Goal: Information Seeking & Learning: Learn about a topic

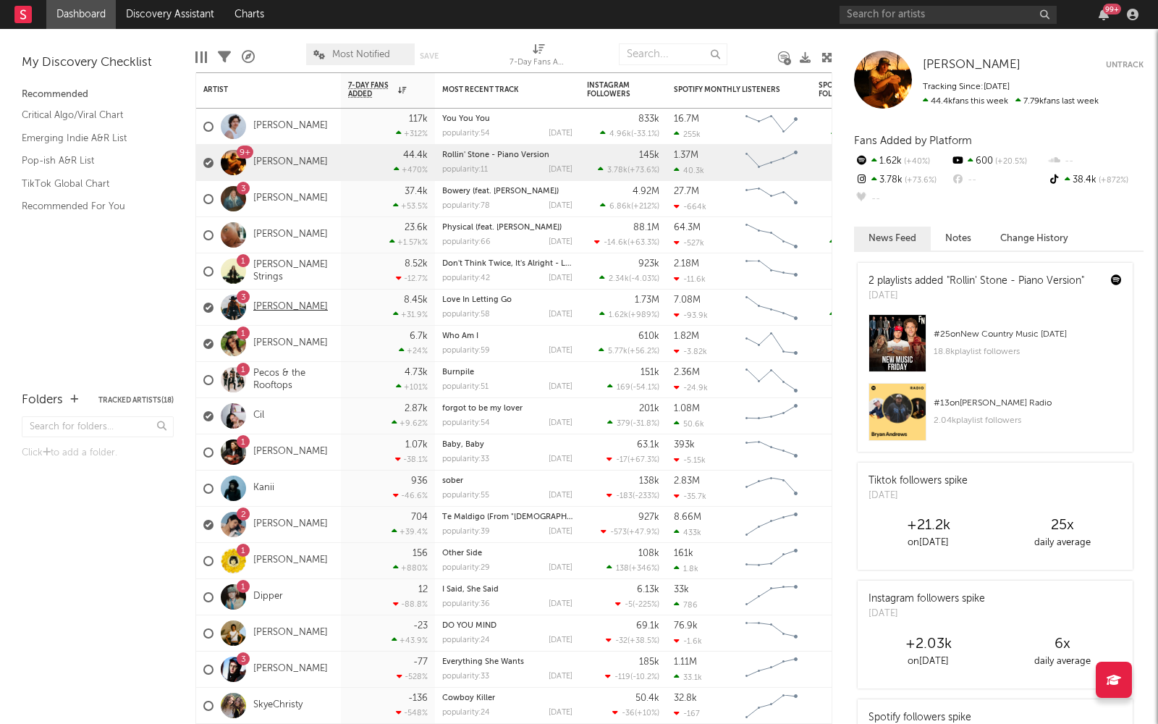
click at [292, 302] on link "[PERSON_NAME]" at bounding box center [290, 307] width 75 height 12
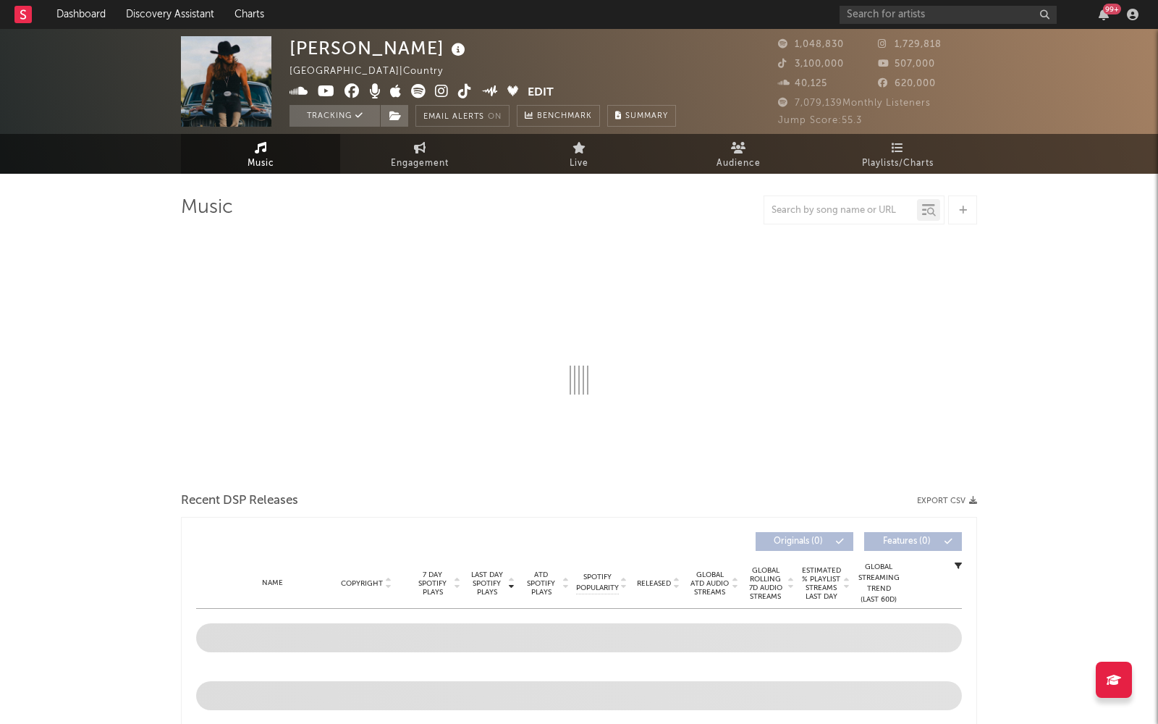
select select "6m"
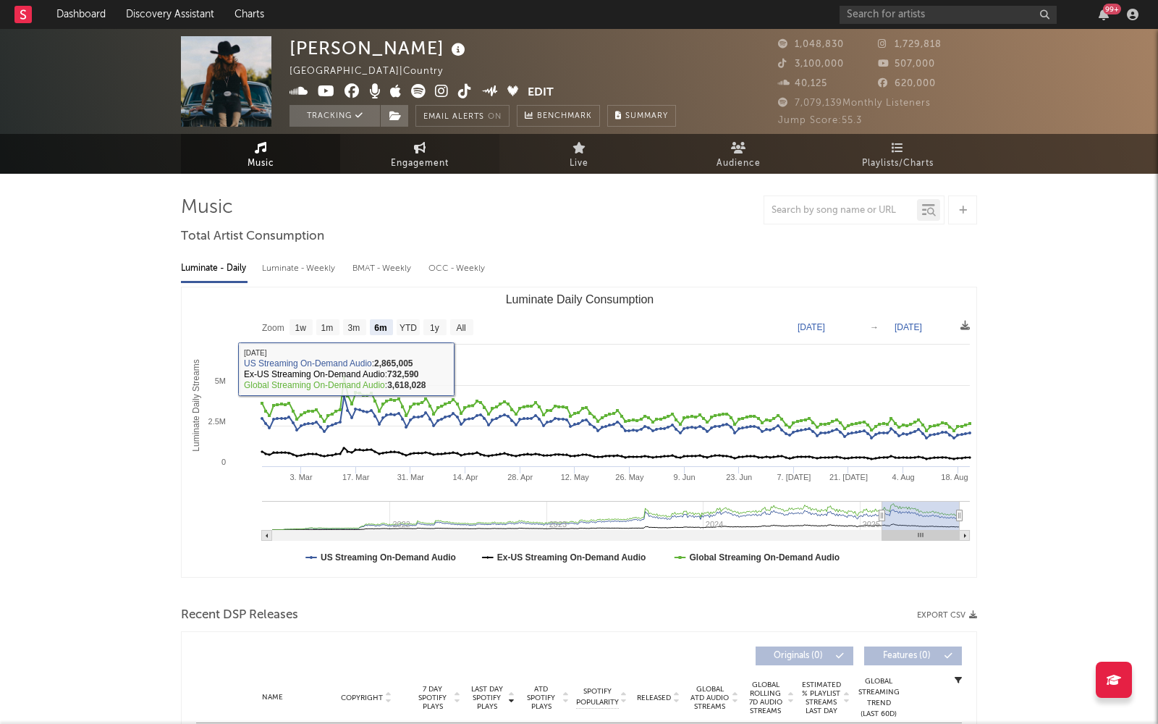
click at [436, 156] on span "Engagement" at bounding box center [420, 163] width 58 height 17
select select "1w"
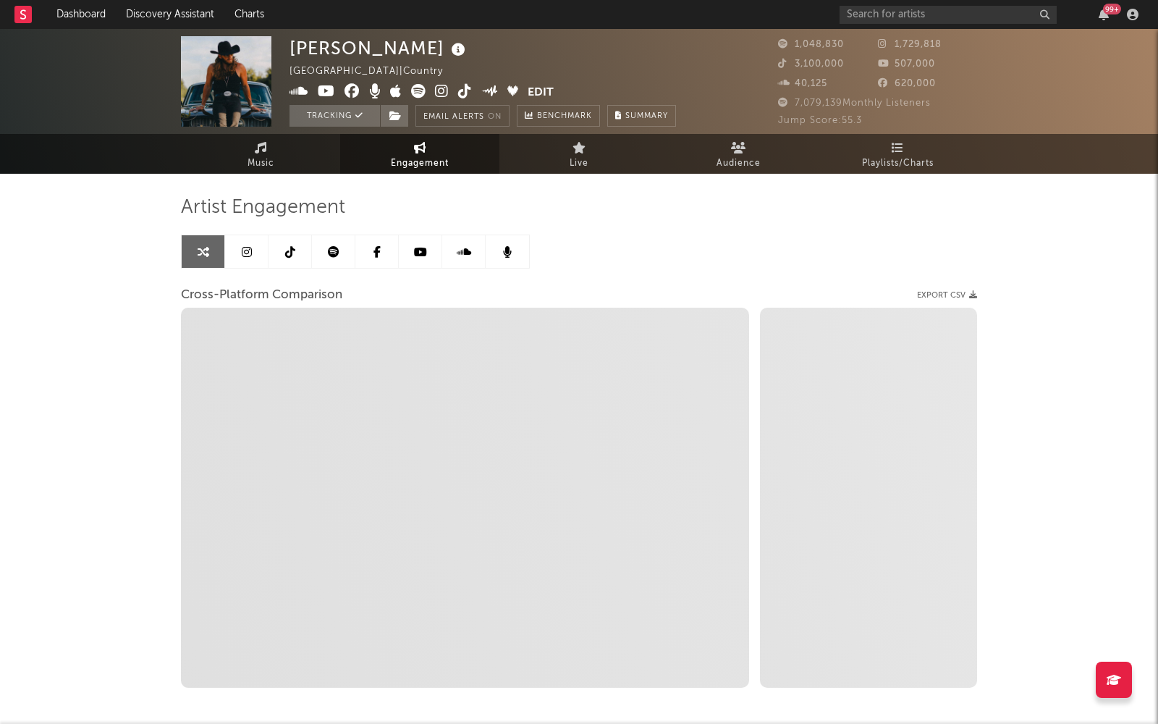
select select "1m"
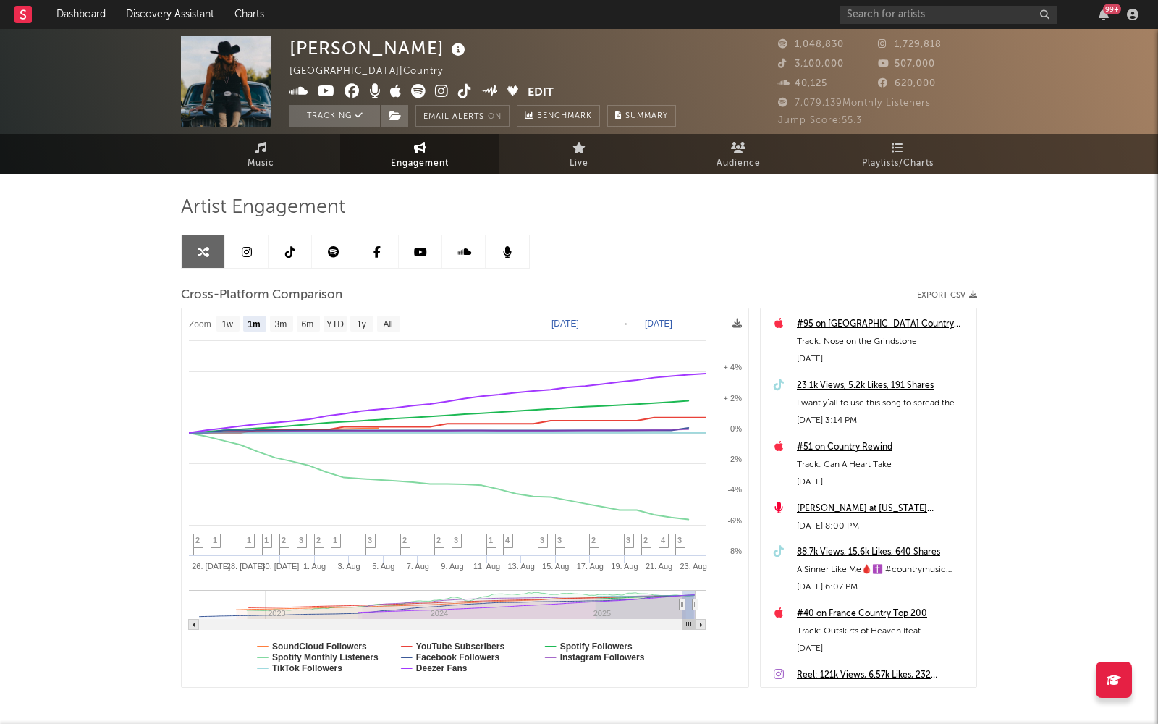
scroll to position [64, 0]
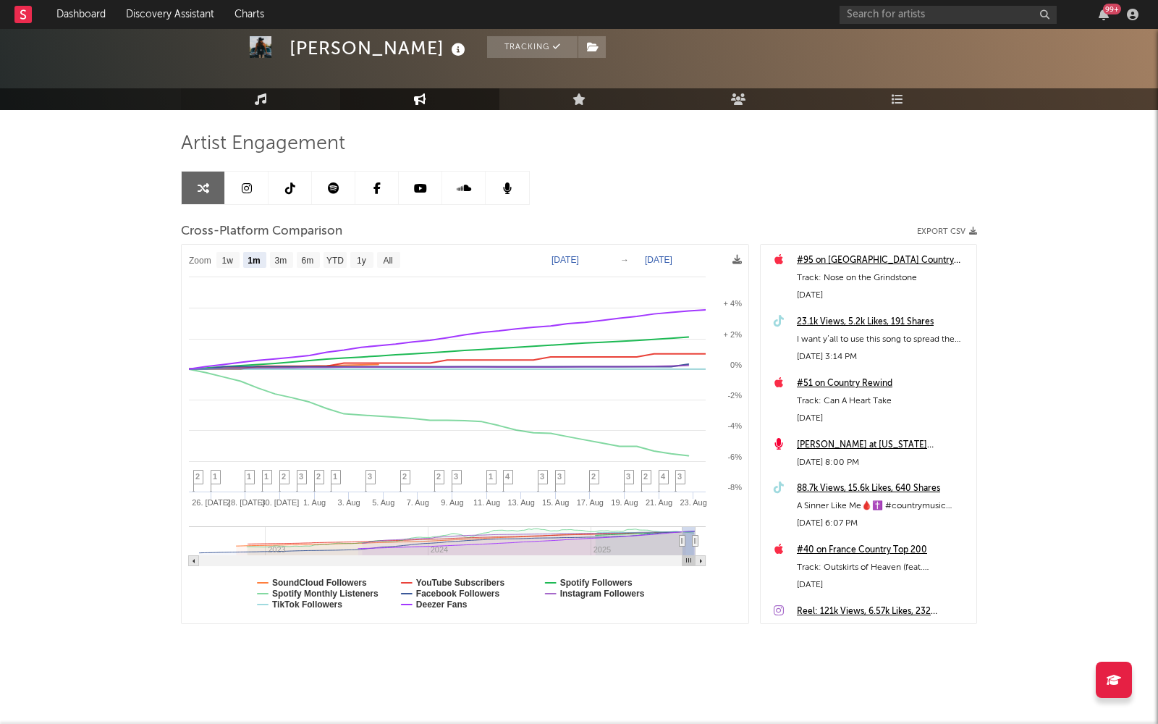
click at [258, 89] on link "Music" at bounding box center [260, 99] width 159 height 22
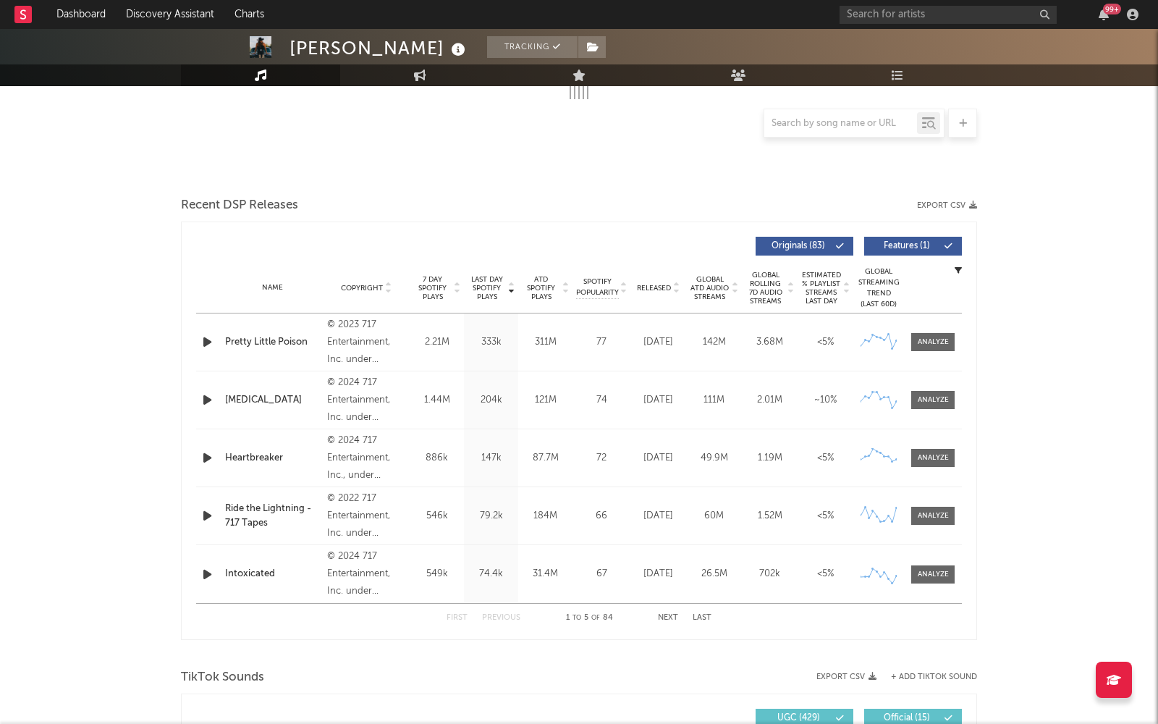
select select "6m"
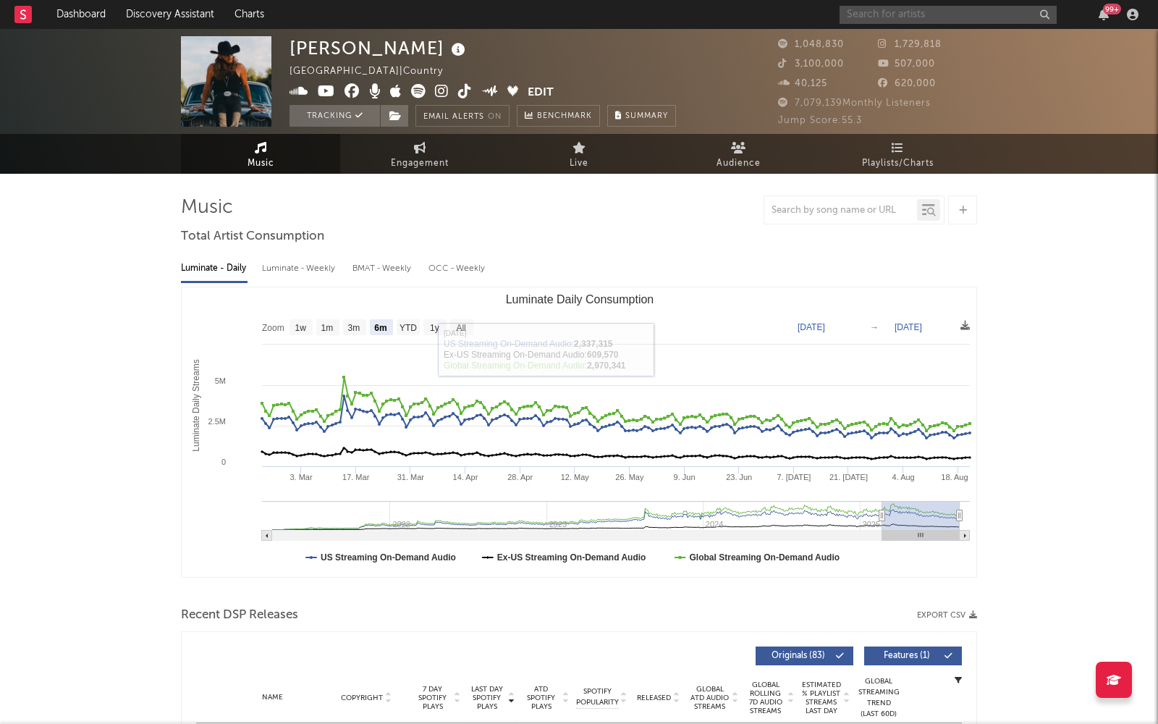
click at [991, 14] on input "text" at bounding box center [947, 15] width 217 height 18
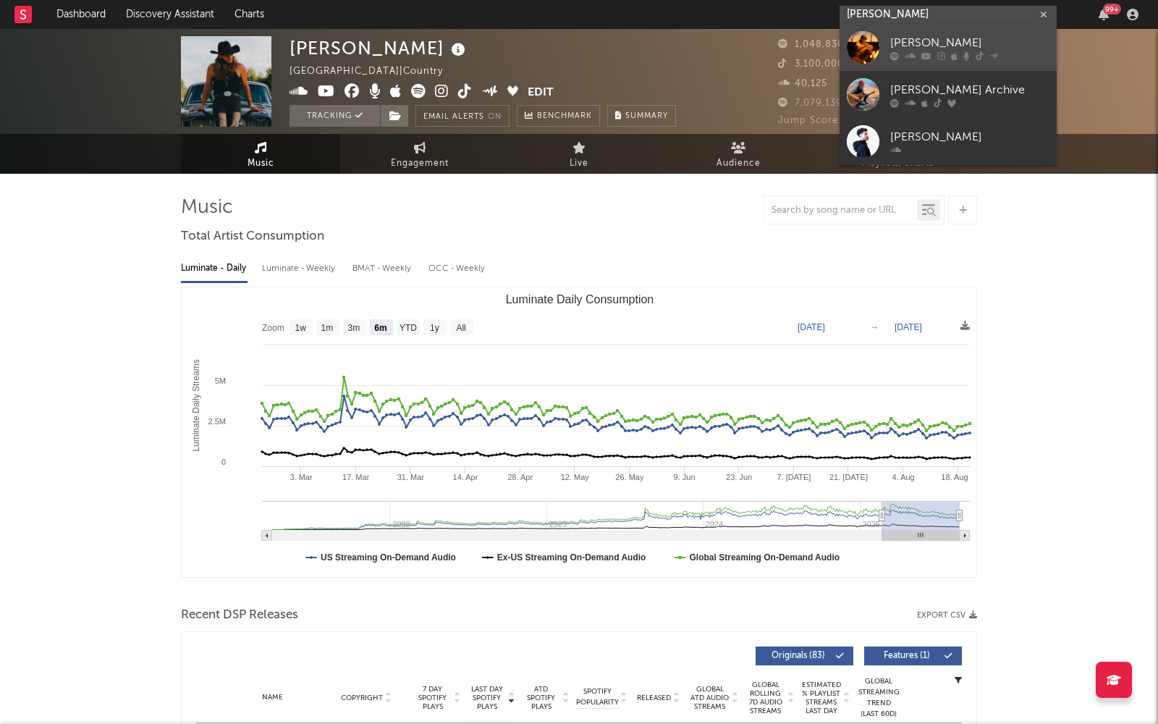
type input "[PERSON_NAME]"
click at [952, 64] on link "[PERSON_NAME]" at bounding box center [947, 47] width 217 height 47
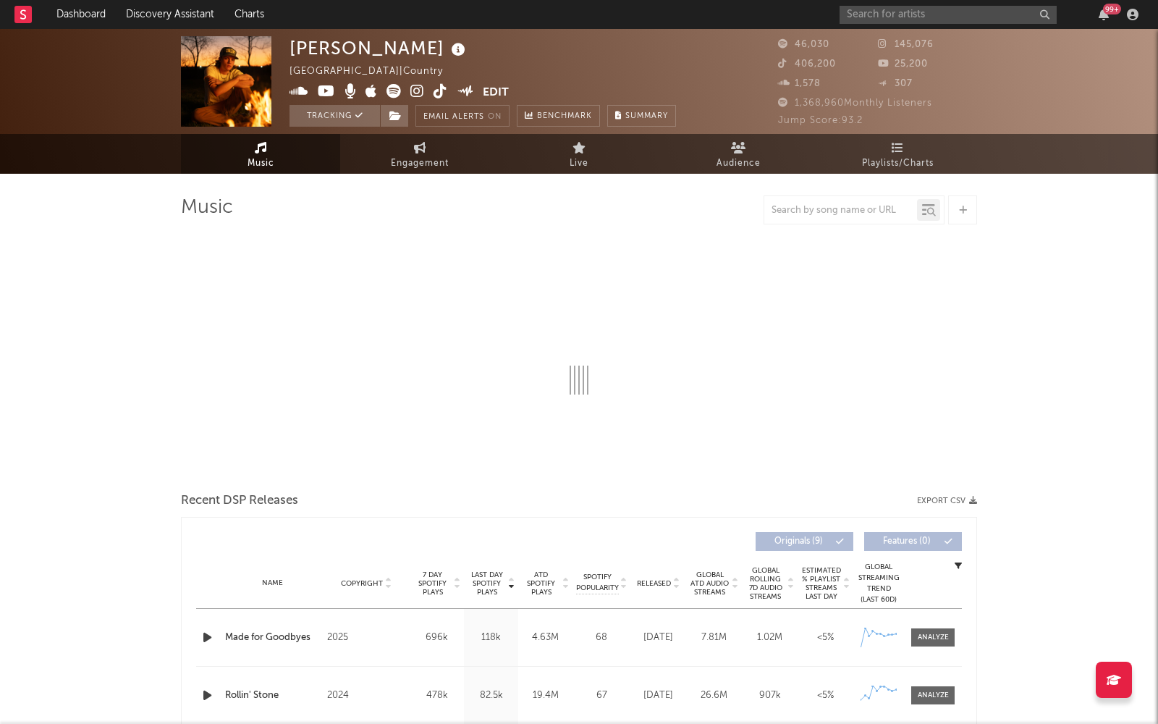
select select "6m"
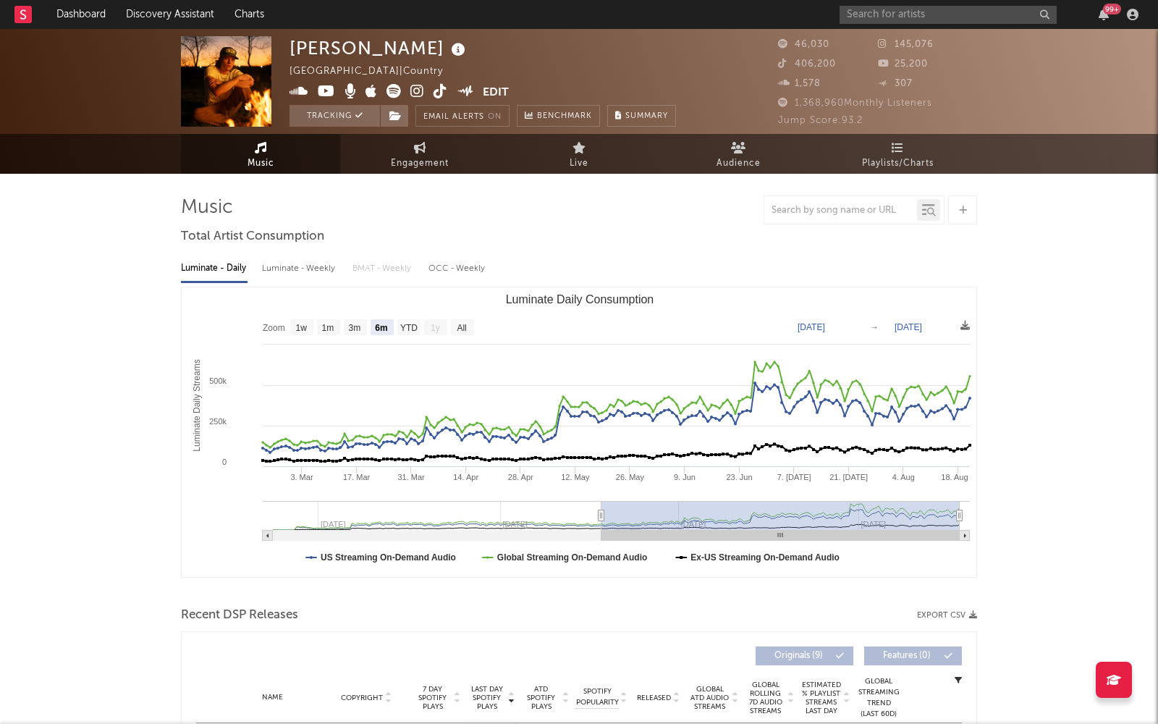
click at [304, 272] on div "Luminate - Weekly" at bounding box center [300, 268] width 76 height 25
select select "6m"
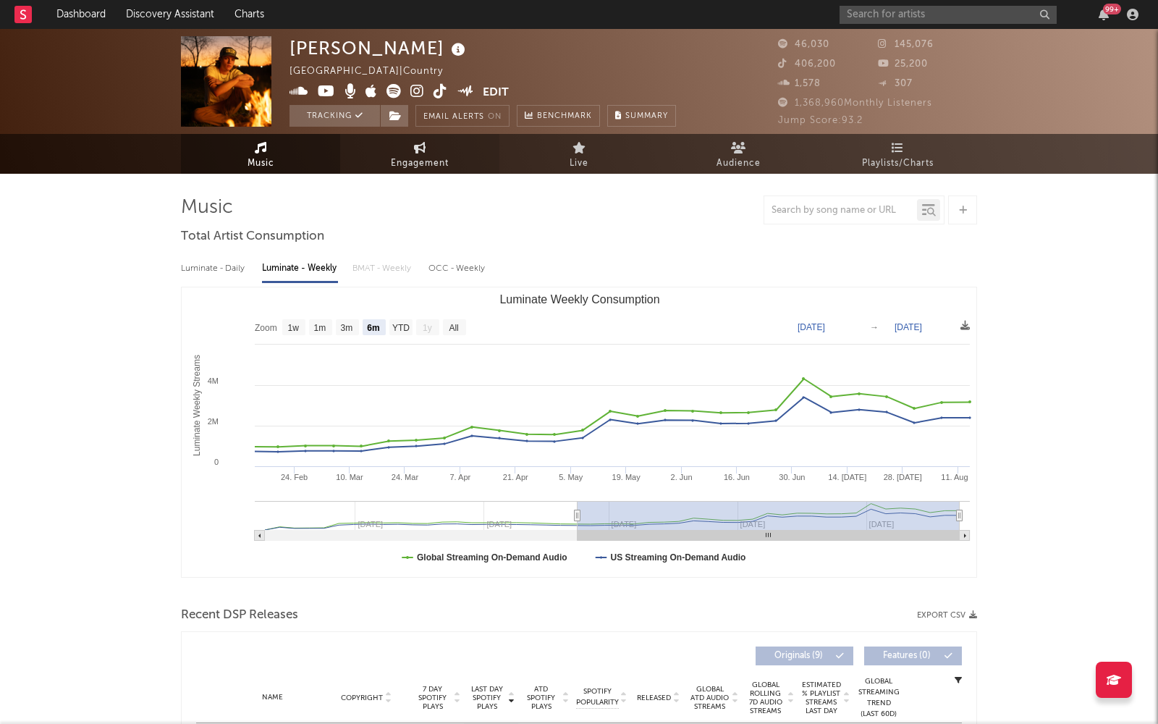
click at [450, 155] on link "Engagement" at bounding box center [419, 154] width 159 height 40
select select "1w"
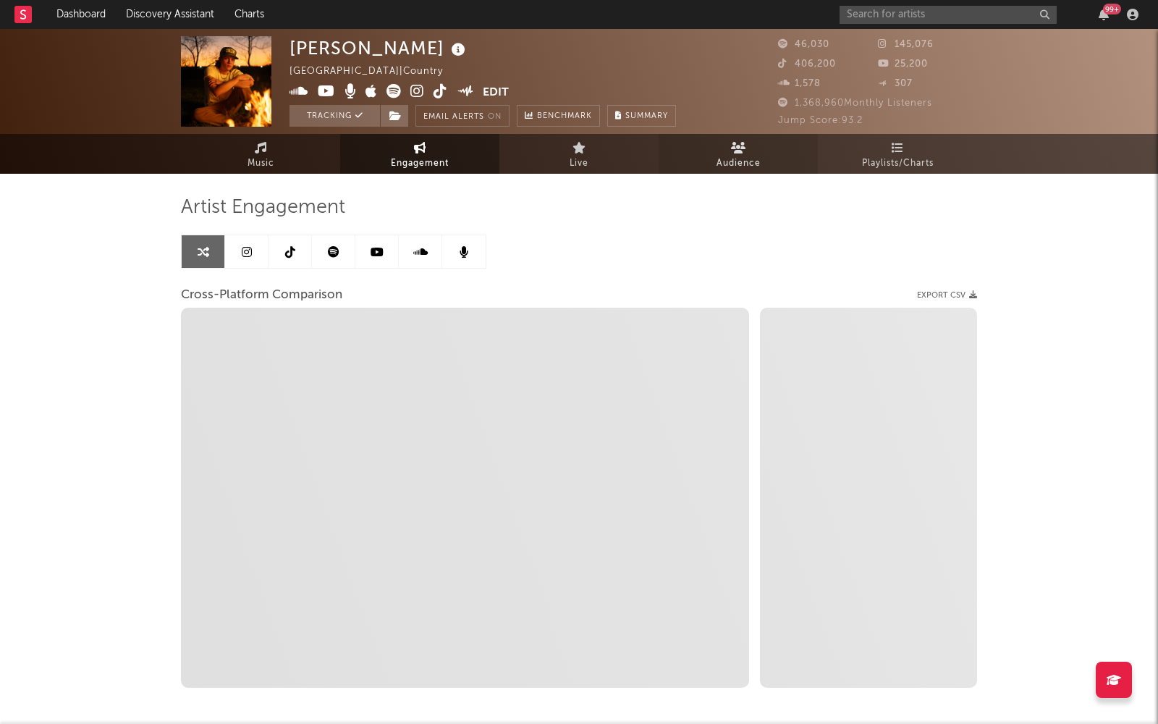
select select "1m"
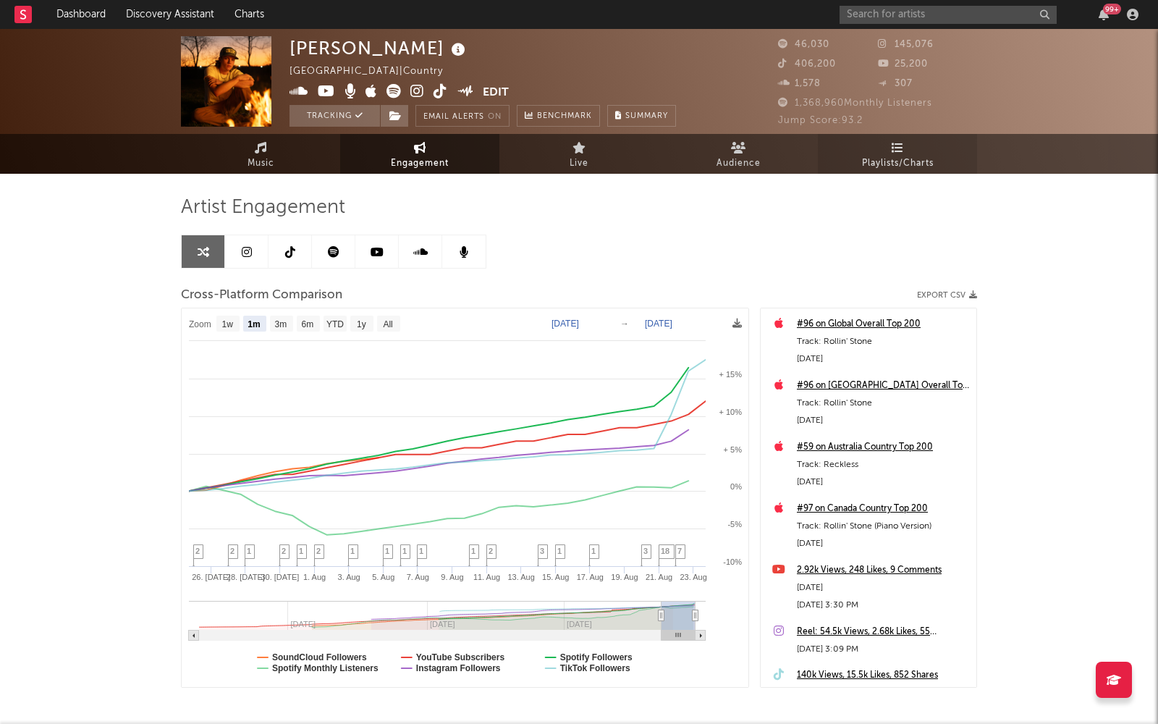
click at [889, 158] on span "Playlists/Charts" at bounding box center [898, 163] width 72 height 17
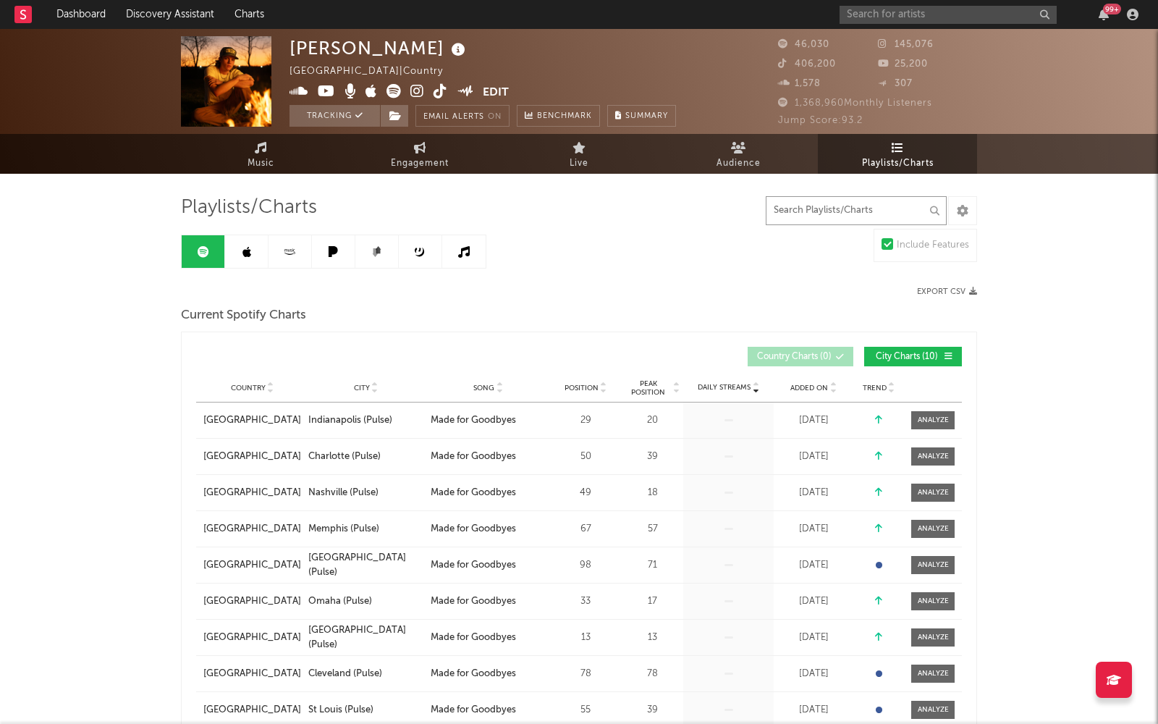
click at [883, 208] on input "text" at bounding box center [855, 210] width 181 height 29
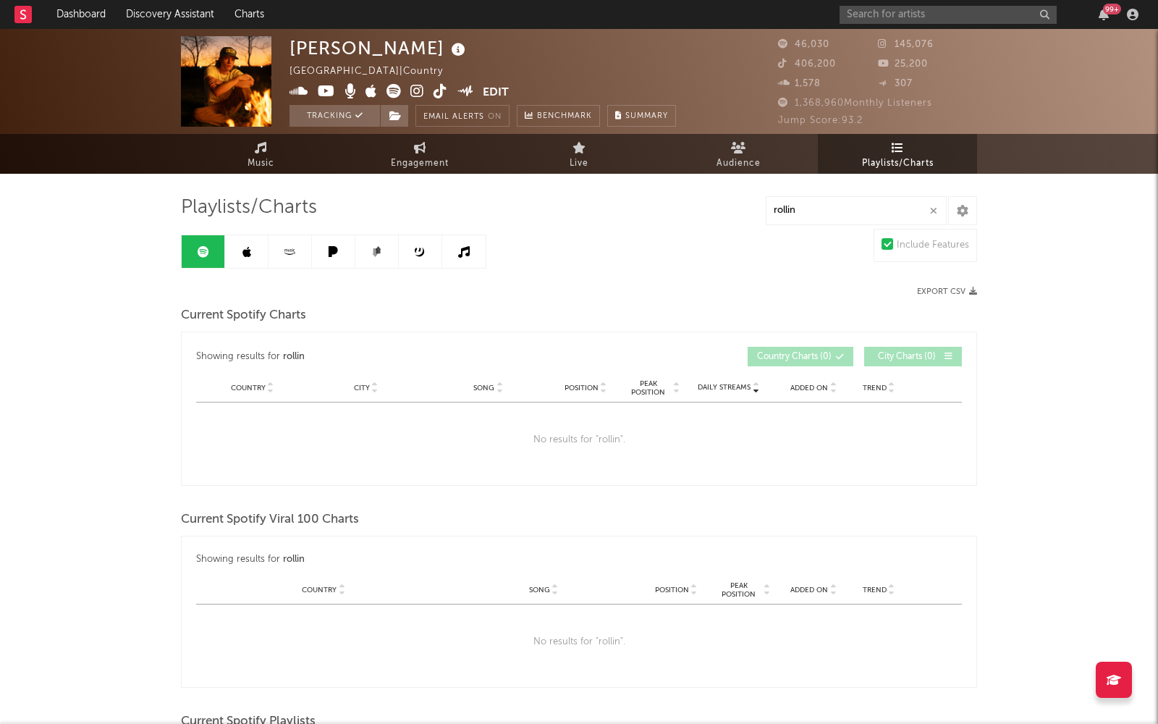
click at [253, 243] on link at bounding box center [246, 251] width 43 height 33
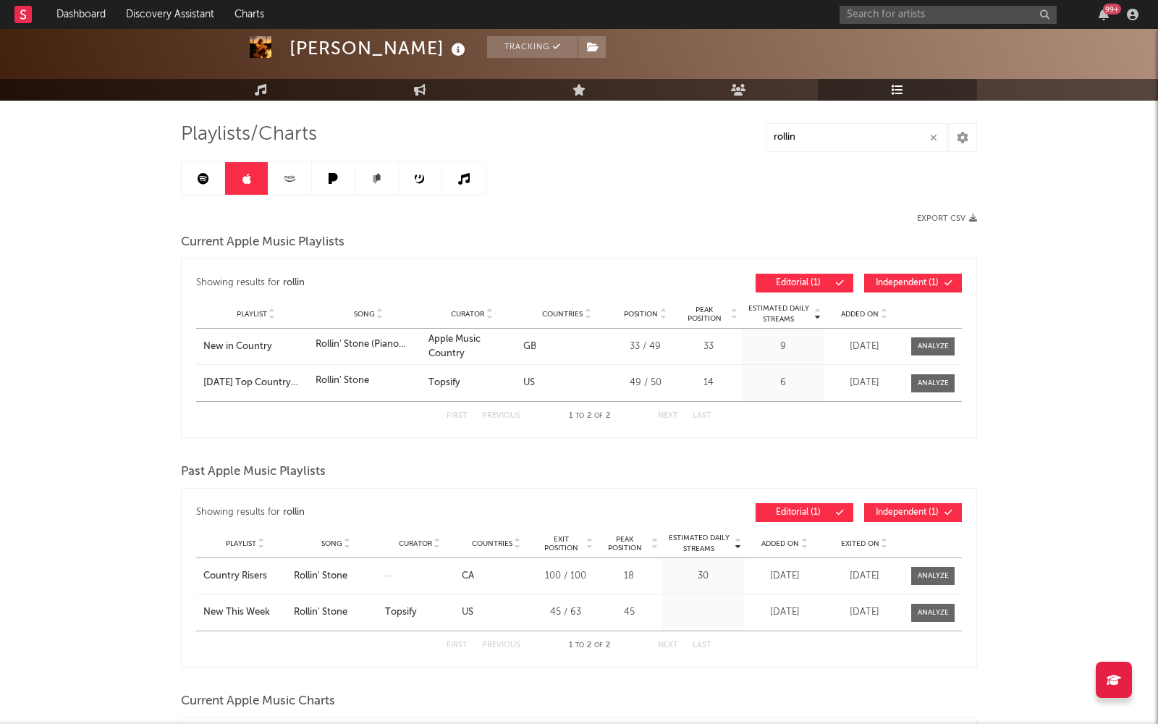
scroll to position [72, 0]
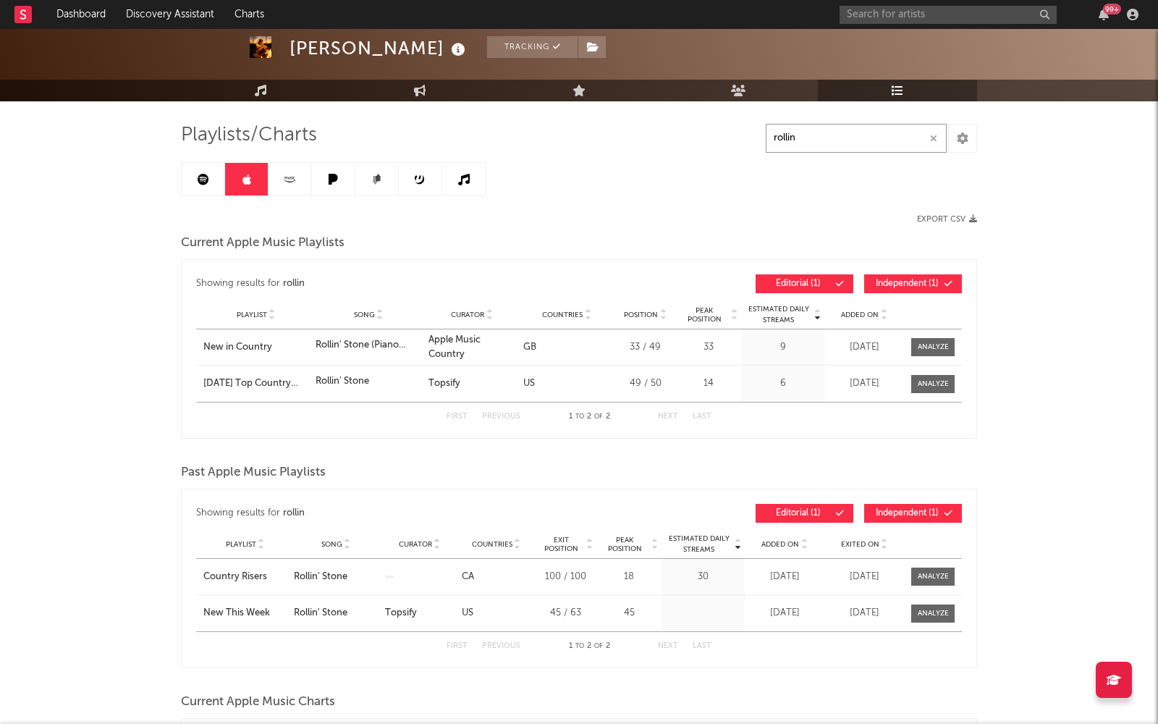
click at [833, 130] on input "rollin" at bounding box center [855, 138] width 181 height 29
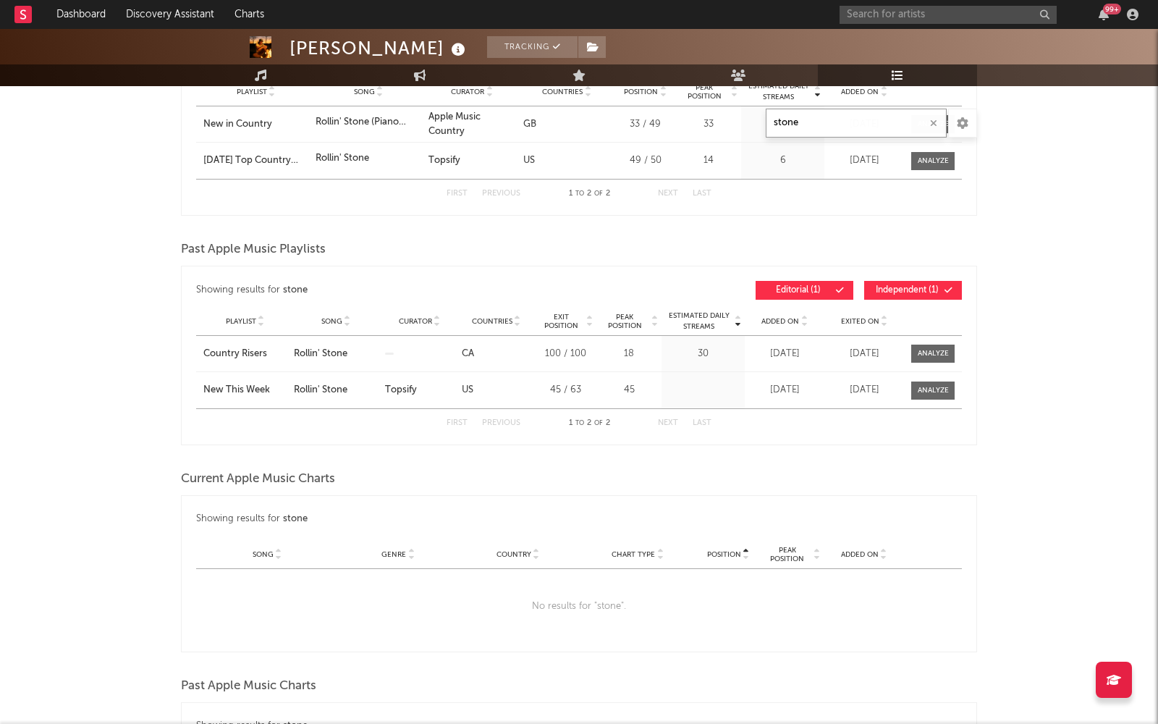
scroll to position [0, 0]
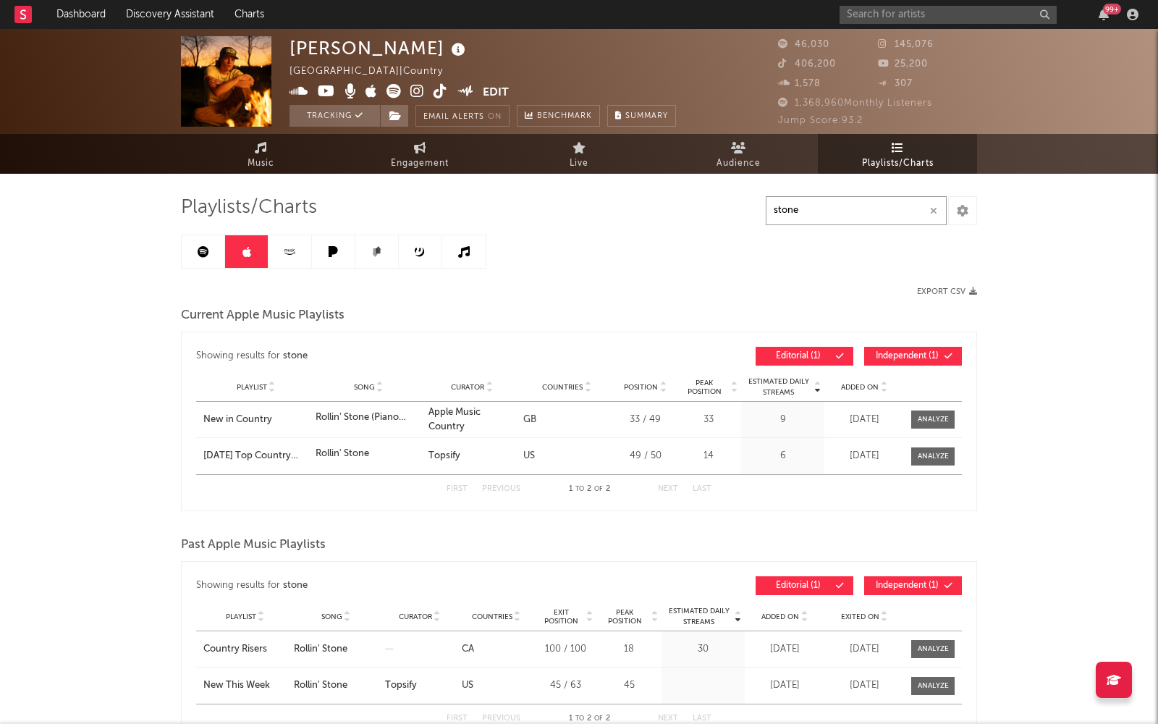
type input "stone"
click at [874, 20] on input "text" at bounding box center [947, 15] width 217 height 18
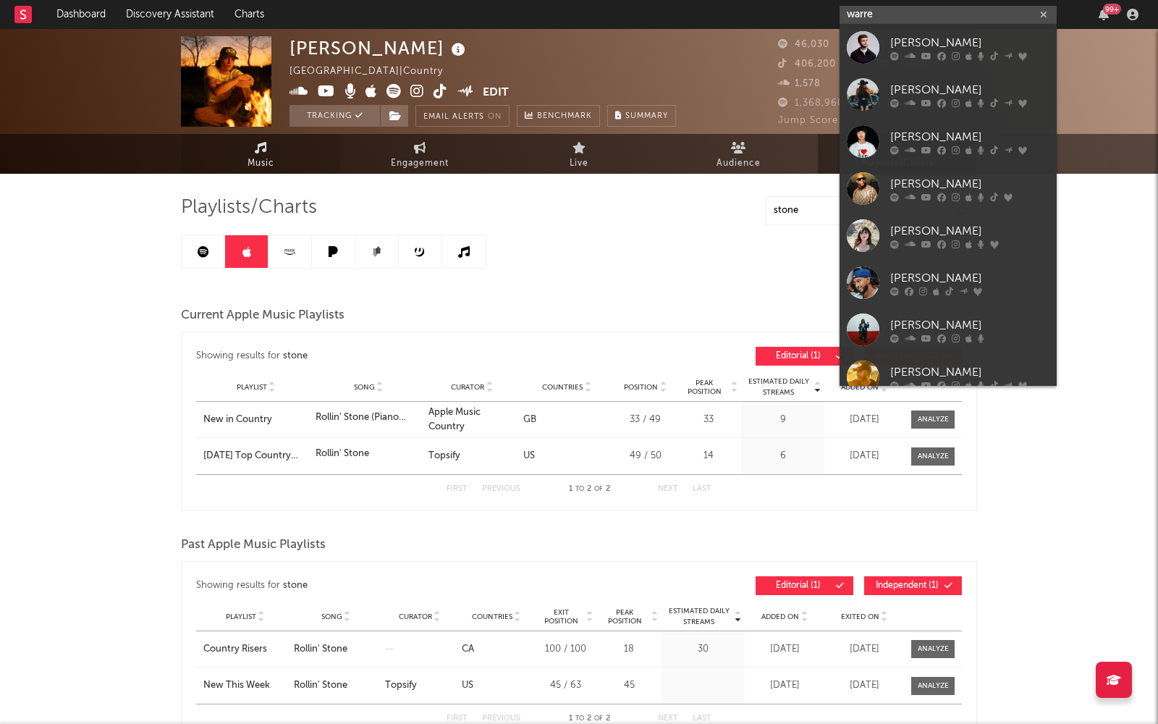
type input "warre"
click at [284, 153] on link "Music" at bounding box center [260, 154] width 159 height 40
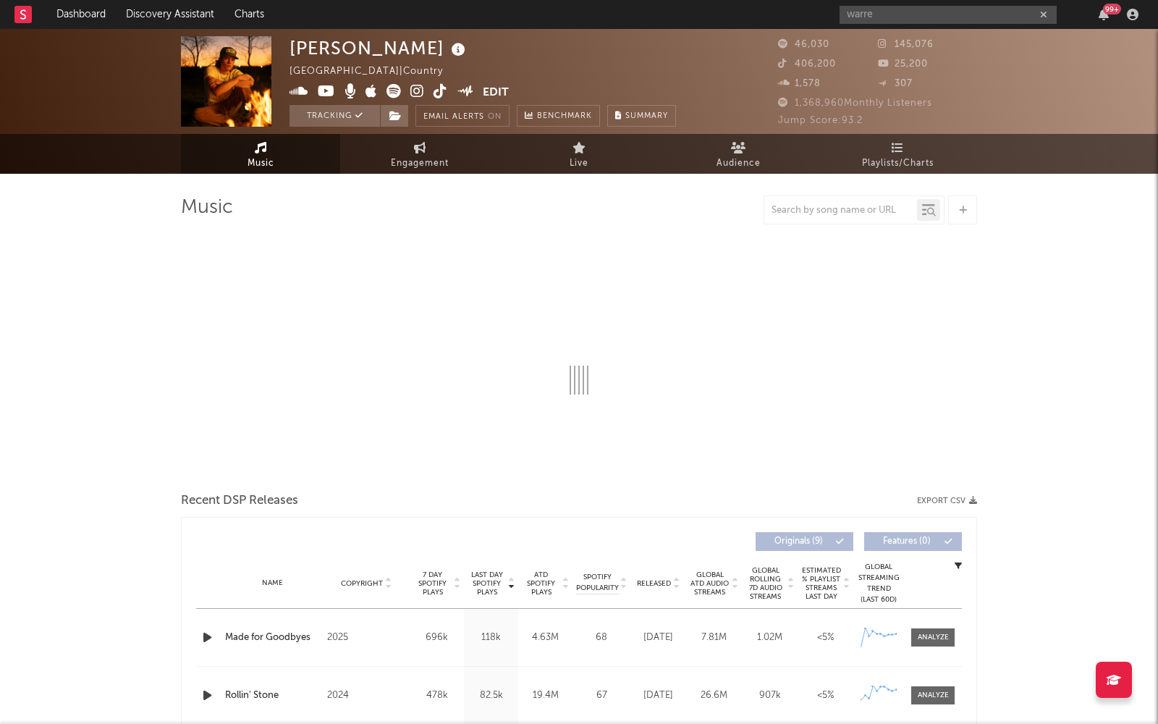
select select "6m"
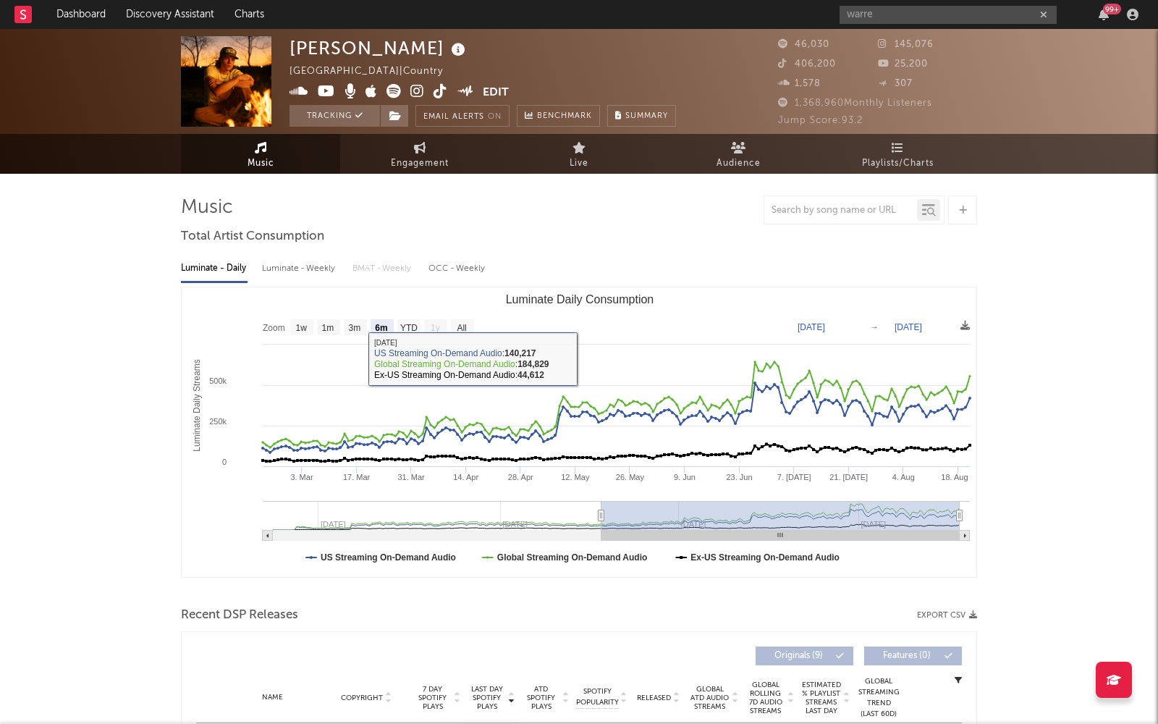
click at [268, 261] on div "Luminate - Weekly" at bounding box center [300, 268] width 76 height 25
select select "6m"
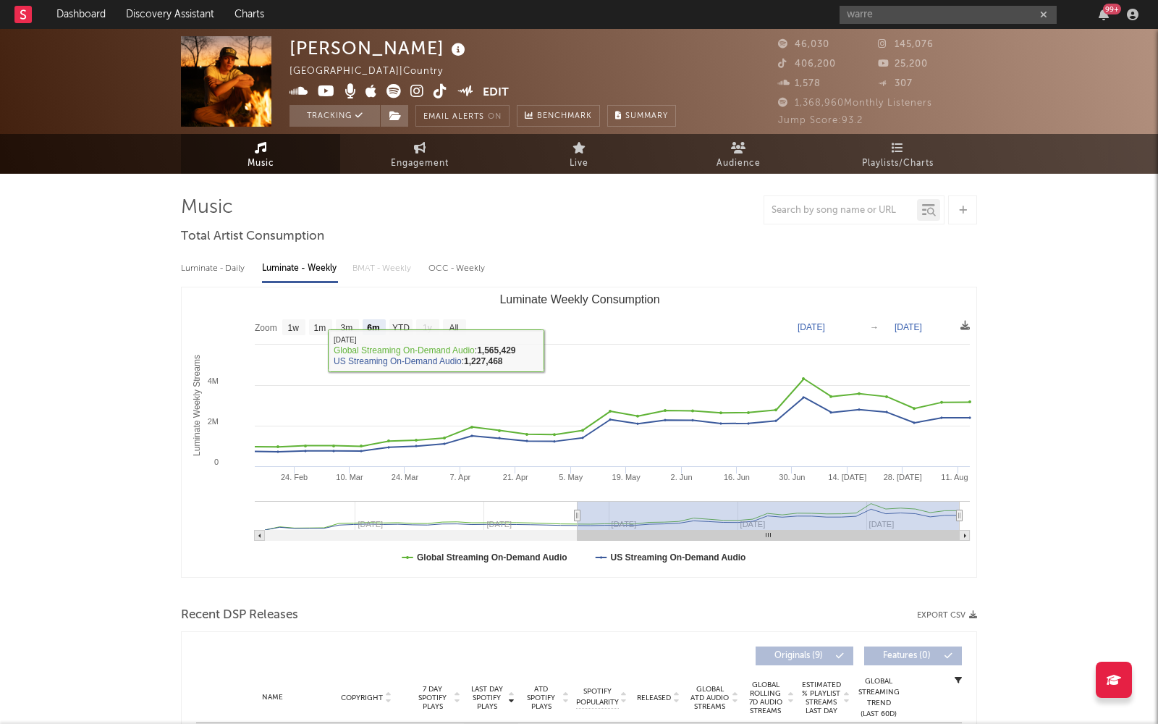
click at [231, 265] on div "Luminate - Daily" at bounding box center [214, 268] width 67 height 25
select select "6m"
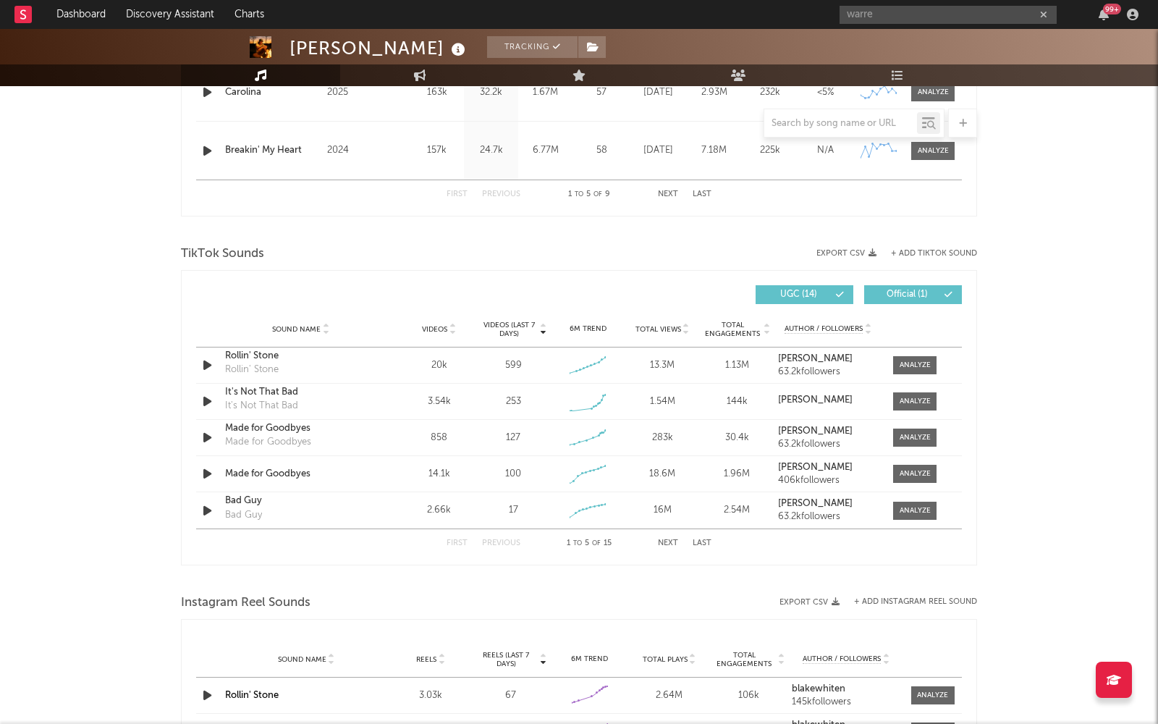
scroll to position [802, 0]
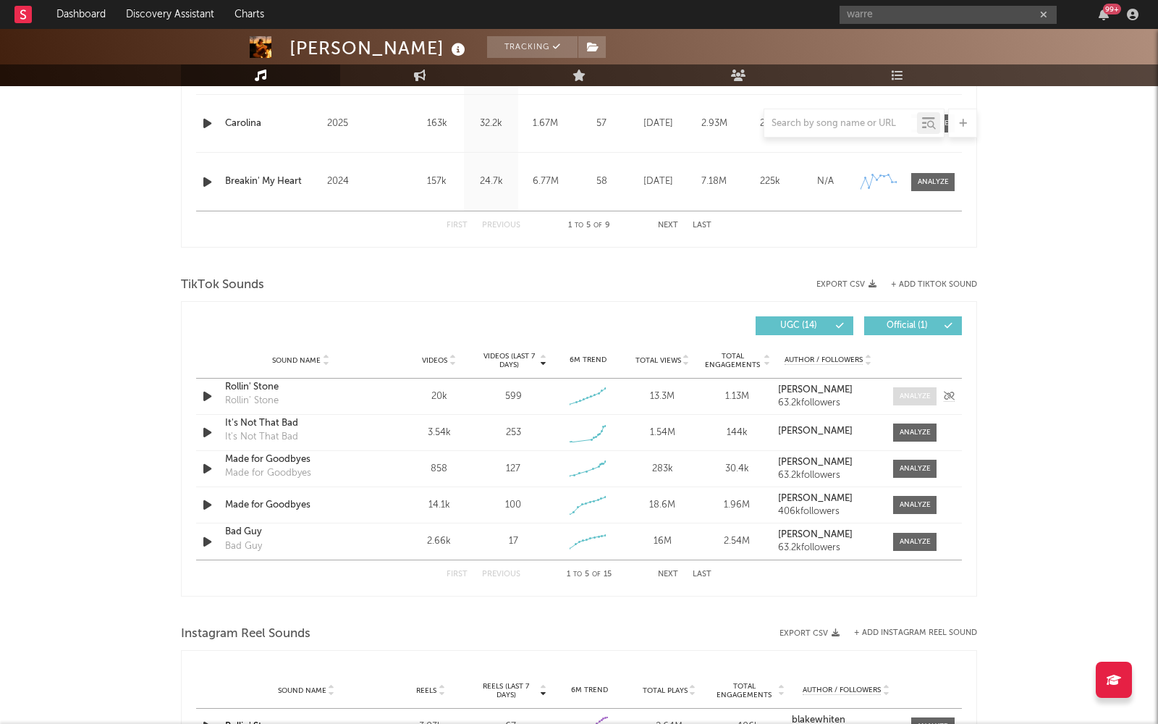
click at [912, 391] on div at bounding box center [914, 396] width 31 height 11
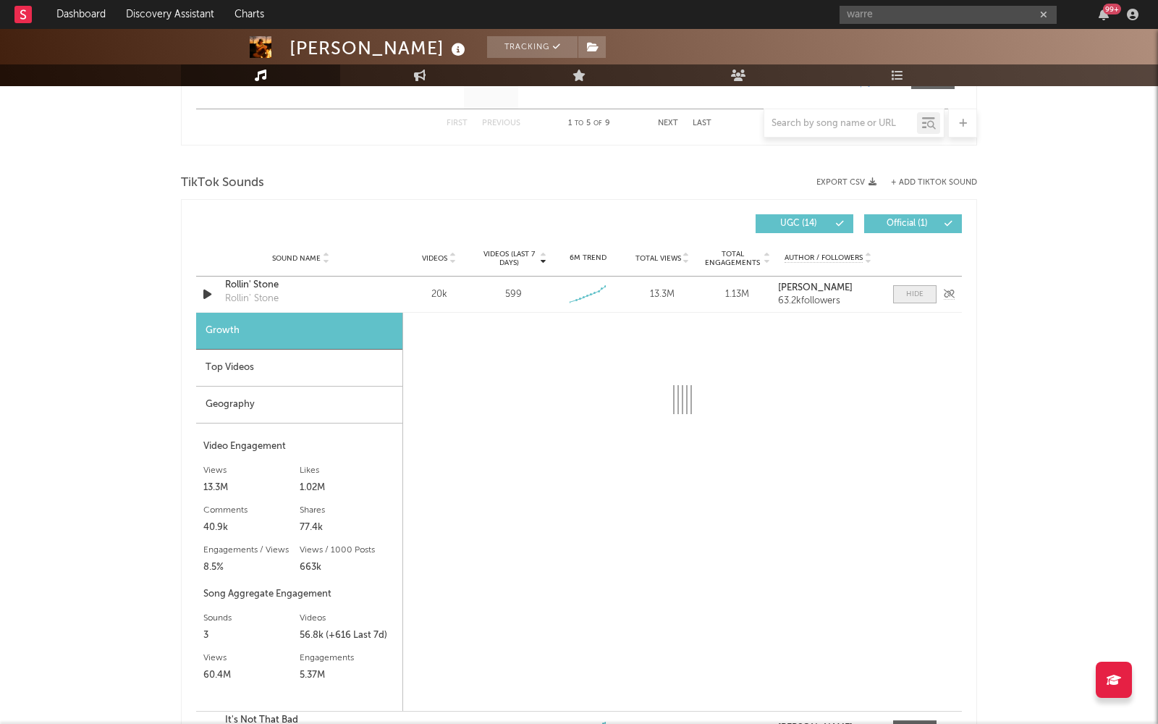
scroll to position [906, 0]
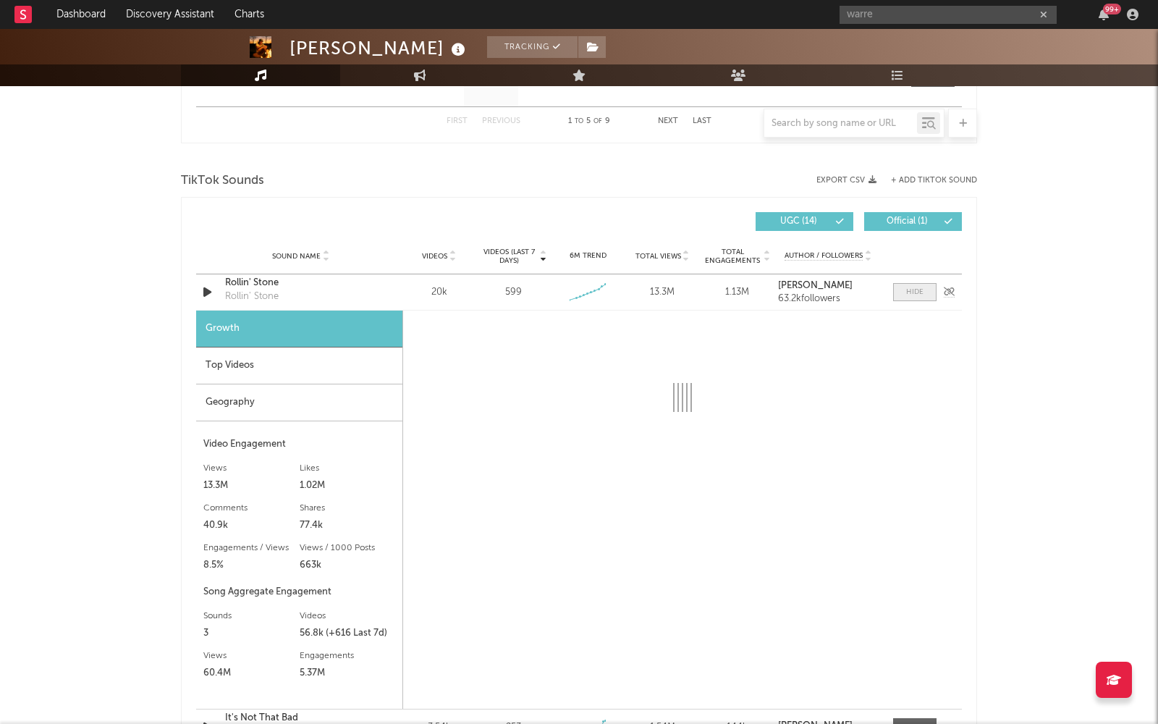
select select "6m"
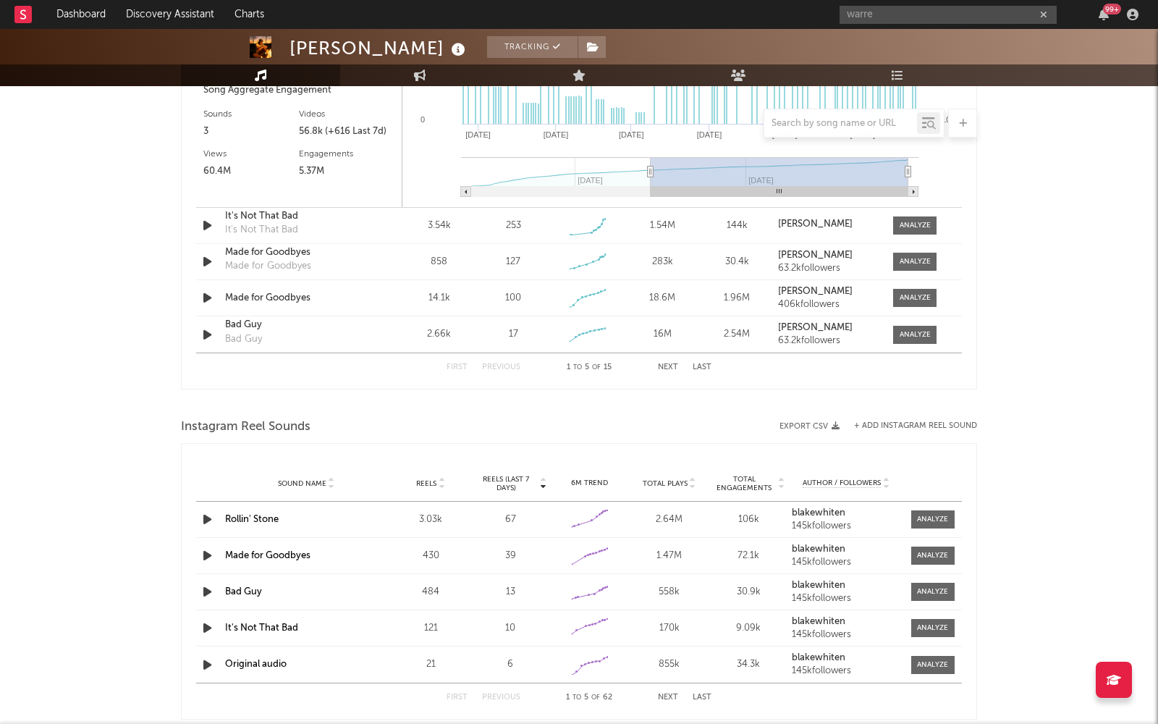
scroll to position [1437, 0]
